Goal: Task Accomplishment & Management: Manage account settings

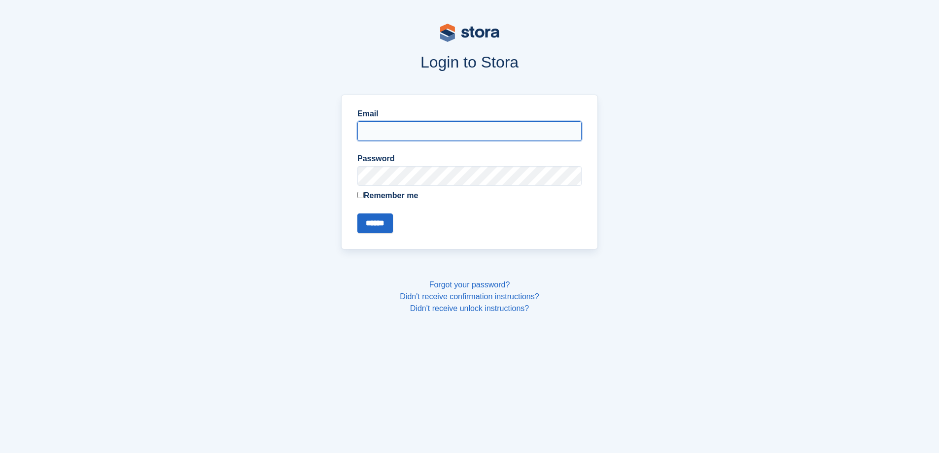
type input "**********"
click at [381, 229] on input "******" at bounding box center [374, 223] width 35 height 20
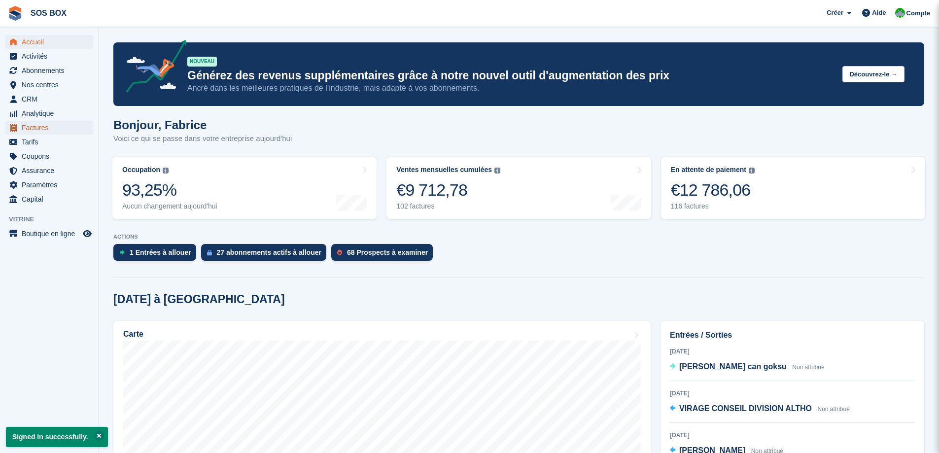
click at [31, 127] on span "Factures" at bounding box center [51, 128] width 59 height 14
